Goal: Information Seeking & Learning: Compare options

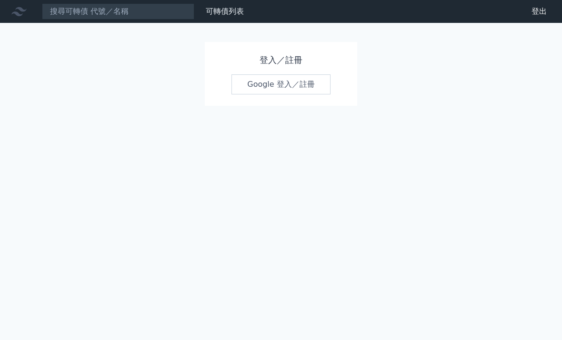
click at [268, 77] on link "Google 登入／註冊" at bounding box center [281, 84] width 99 height 20
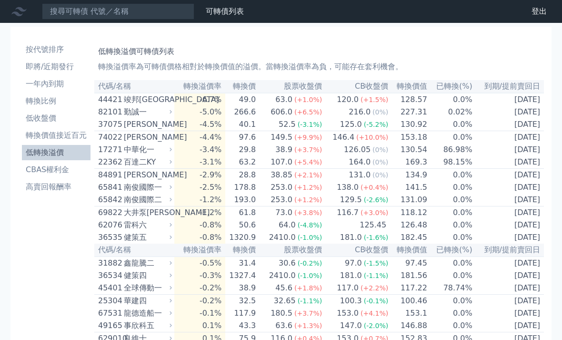
click at [51, 186] on li "高賣回報酬率" at bounding box center [56, 186] width 69 height 11
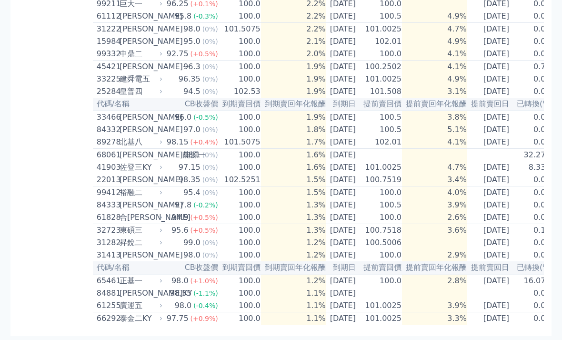
scroll to position [673, 0]
click at [113, 47] on div "15984" at bounding box center [107, 41] width 20 height 11
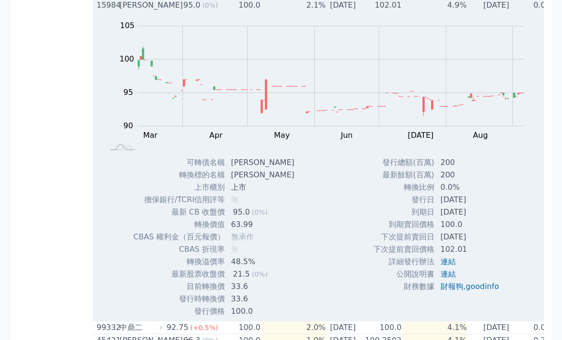
click at [112, 11] on div "15984" at bounding box center [107, 5] width 20 height 11
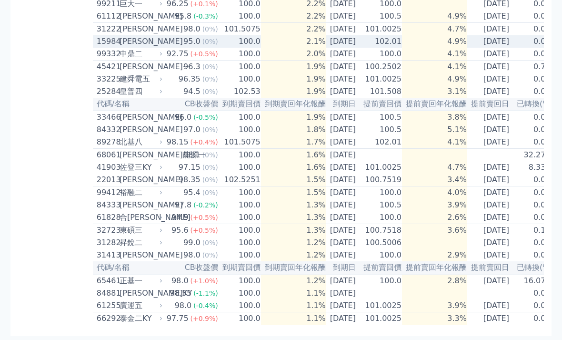
click at [133, 135] on div "[PERSON_NAME]" at bounding box center [140, 129] width 41 height 11
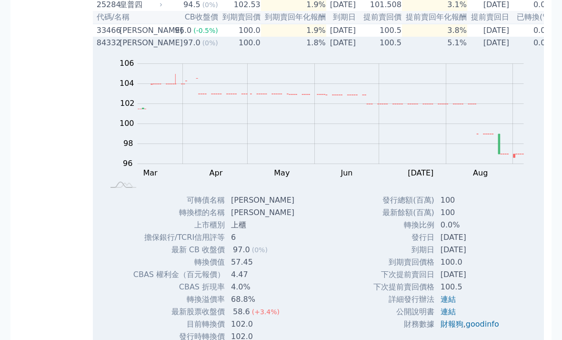
scroll to position [725, 0]
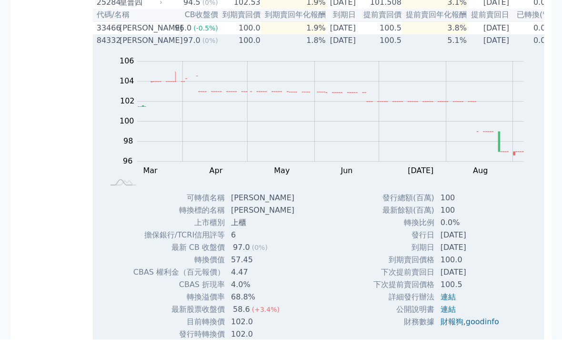
click at [149, 47] on div "[PERSON_NAME]" at bounding box center [140, 40] width 41 height 11
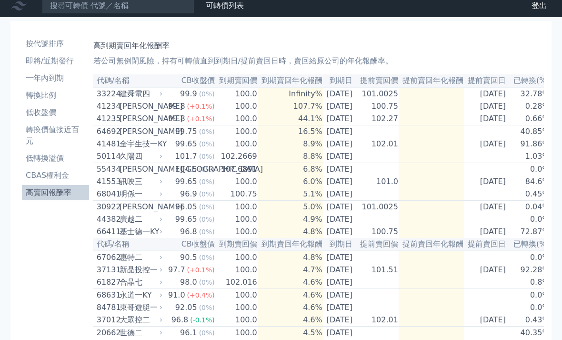
scroll to position [0, 0]
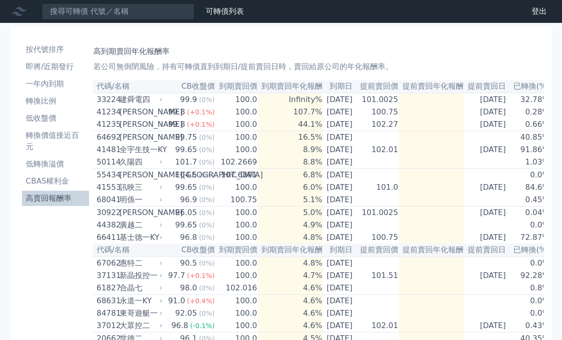
click at [56, 165] on li "低轉換溢價" at bounding box center [55, 163] width 67 height 11
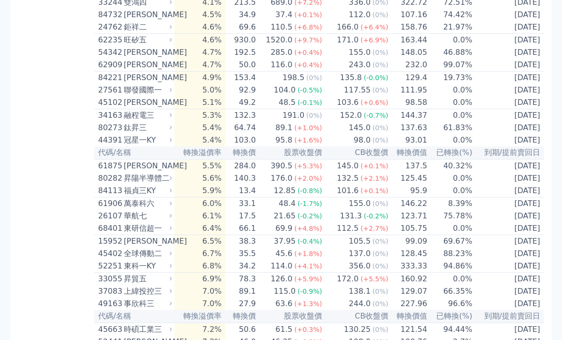
scroll to position [736, 0]
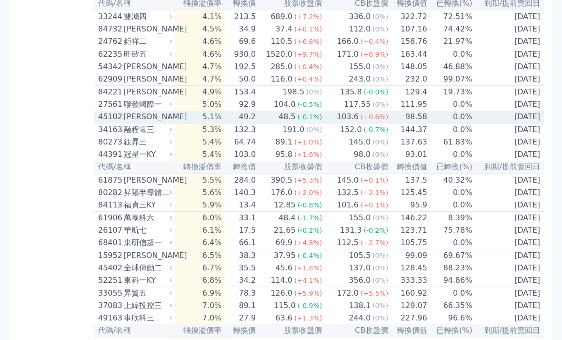
click at [523, 124] on td "[DATE]" at bounding box center [508, 117] width 71 height 13
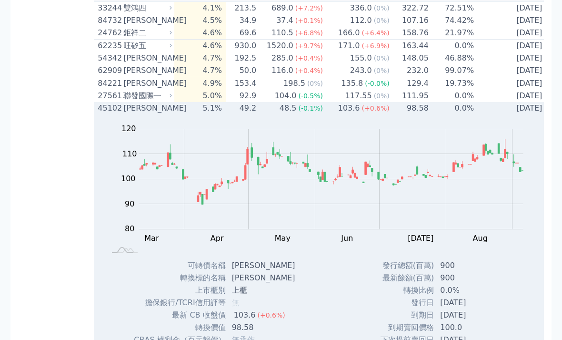
scroll to position [744, 0]
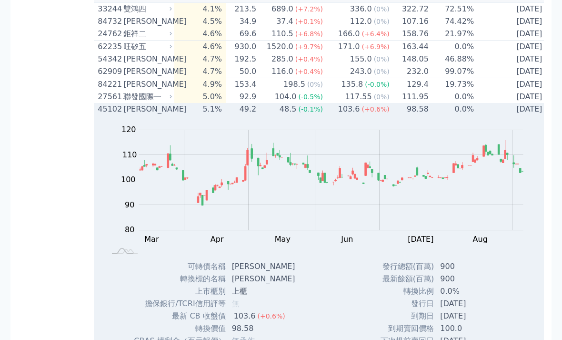
click at [526, 115] on td "[DATE]" at bounding box center [510, 109] width 71 height 12
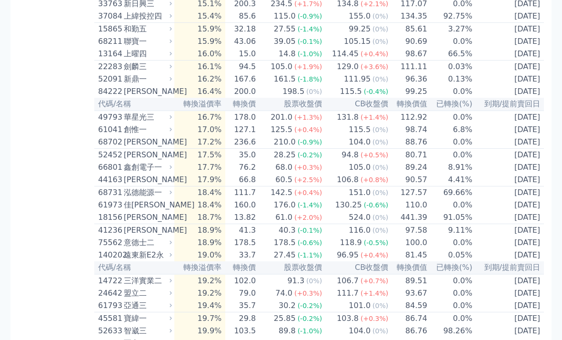
scroll to position [1781, 0]
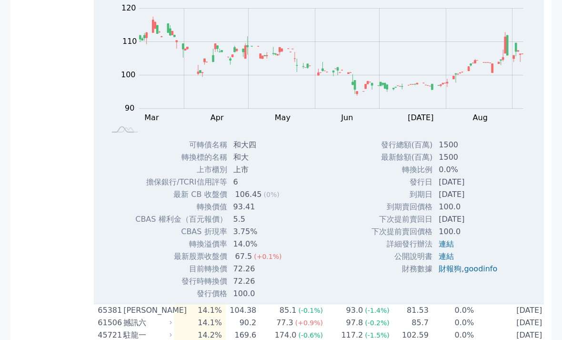
scroll to position [1683, 0]
click at [523, 135] on rect at bounding box center [320, 68] width 422 height 133
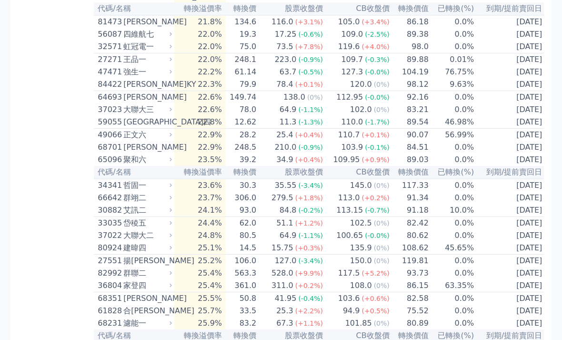
scroll to position [2511, 0]
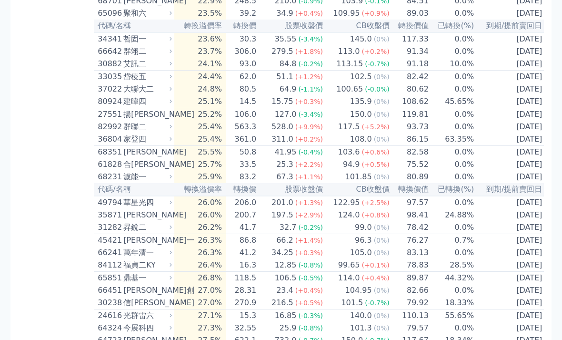
scroll to position [2659, 0]
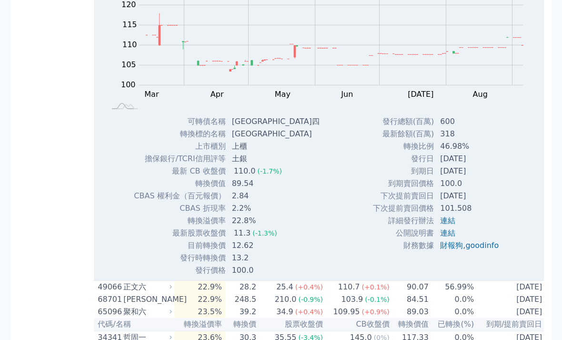
scroll to position [2667, 0]
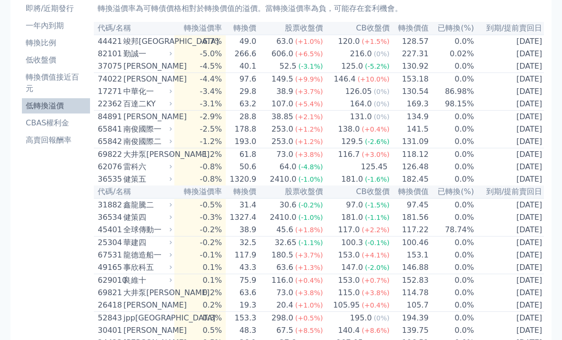
scroll to position [0, 0]
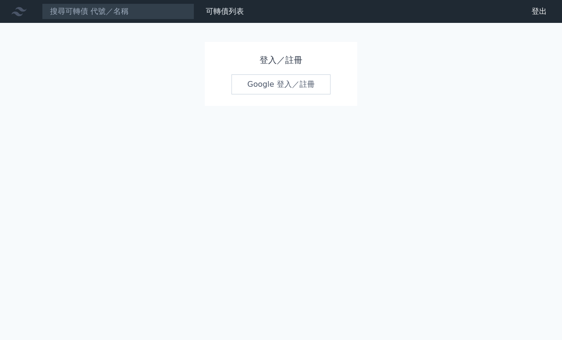
click at [267, 82] on link "Google 登入／註冊" at bounding box center [281, 84] width 99 height 20
click at [296, 85] on link "Google 登入／註冊" at bounding box center [281, 84] width 99 height 20
click at [295, 89] on link "Google 登入／註冊" at bounding box center [281, 84] width 99 height 20
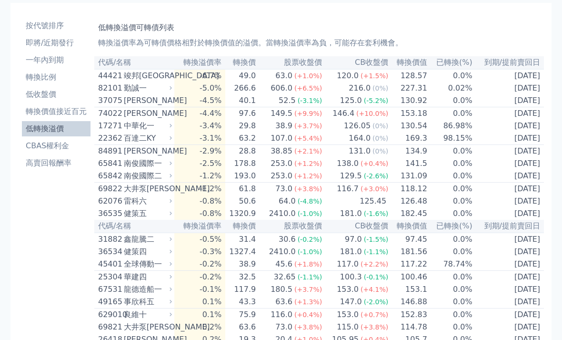
scroll to position [24, 0]
click at [40, 160] on li "高賣回報酬率" at bounding box center [56, 162] width 69 height 11
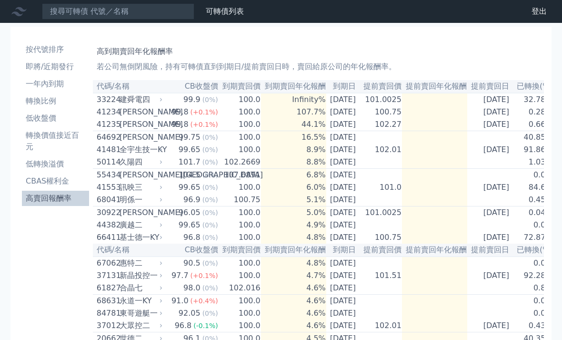
click at [42, 187] on link "CBAS權利金" at bounding box center [55, 180] width 67 height 15
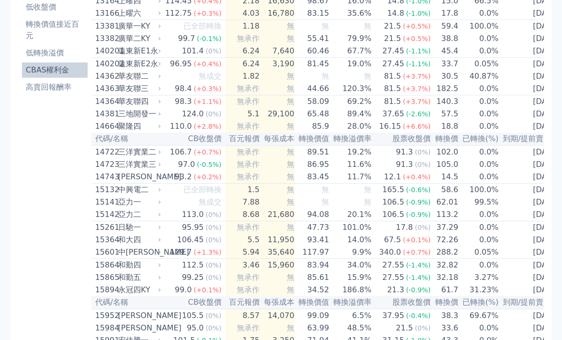
scroll to position [111, 0]
click at [41, 82] on li "高賣回報酬率" at bounding box center [55, 87] width 66 height 11
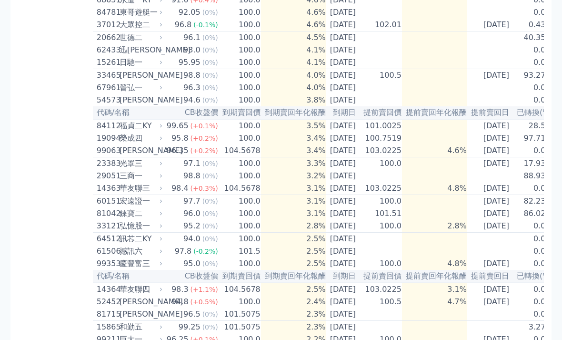
scroll to position [301, 0]
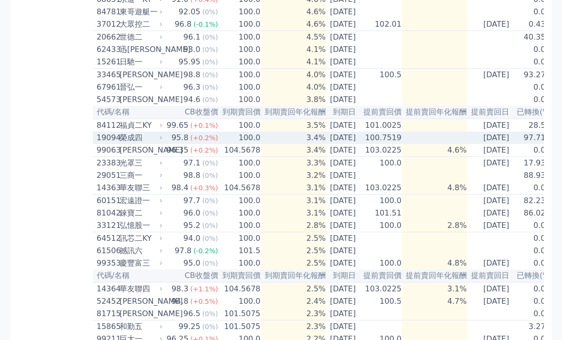
click at [528, 144] on td "97.71%" at bounding box center [533, 138] width 41 height 12
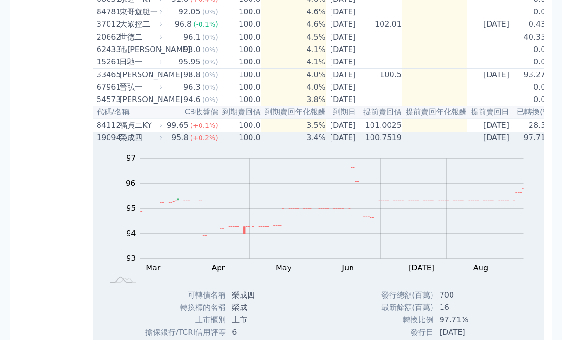
click at [526, 144] on td "97.71%" at bounding box center [533, 138] width 41 height 12
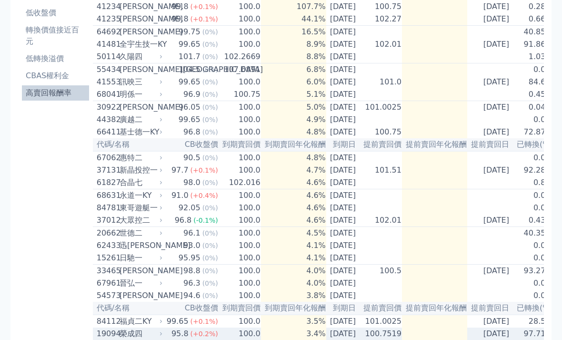
scroll to position [102, 0]
